Goal: Information Seeking & Learning: Learn about a topic

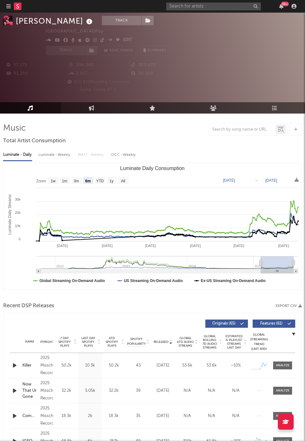
select select "6m"
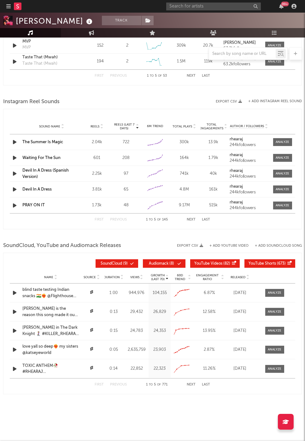
scroll to position [561, 0]
click at [155, 276] on p "Growth" at bounding box center [158, 276] width 14 height 4
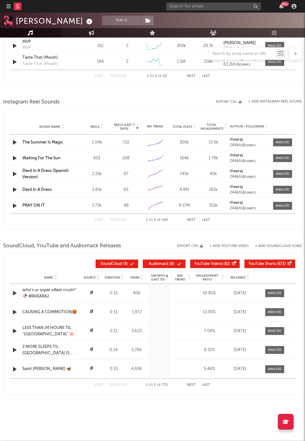
click at [155, 276] on p "Growth" at bounding box center [158, 276] width 14 height 4
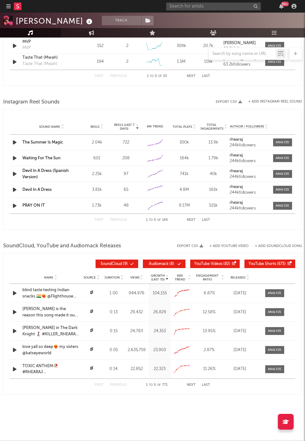
click at [16, 309] on icon "button" at bounding box center [14, 312] width 7 height 8
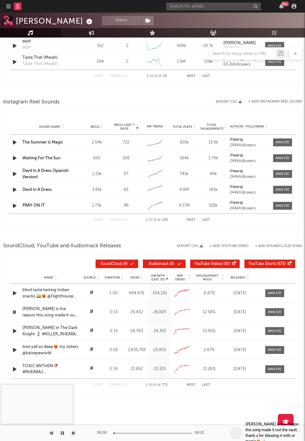
click at [17, 309] on icon "button" at bounding box center [14, 312] width 6 height 8
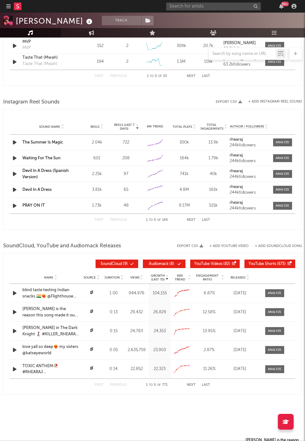
click at [17, 309] on icon "button" at bounding box center [14, 312] width 7 height 8
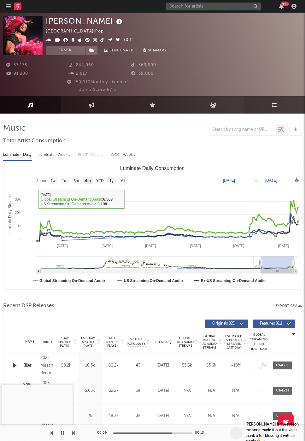
scroll to position [0, 0]
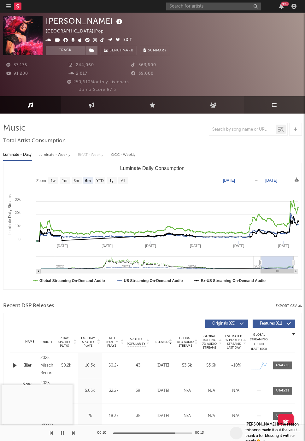
click at [270, 100] on link "Playlists/Charts" at bounding box center [274, 104] width 61 height 17
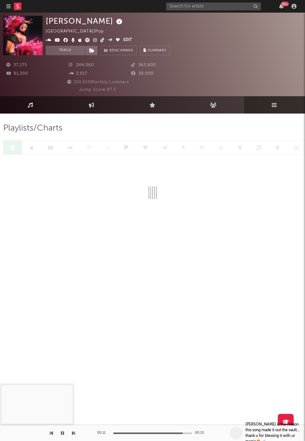
click at [19, 3] on rect at bounding box center [18, 7] width 8 height 8
